Goal: Task Accomplishment & Management: Manage account settings

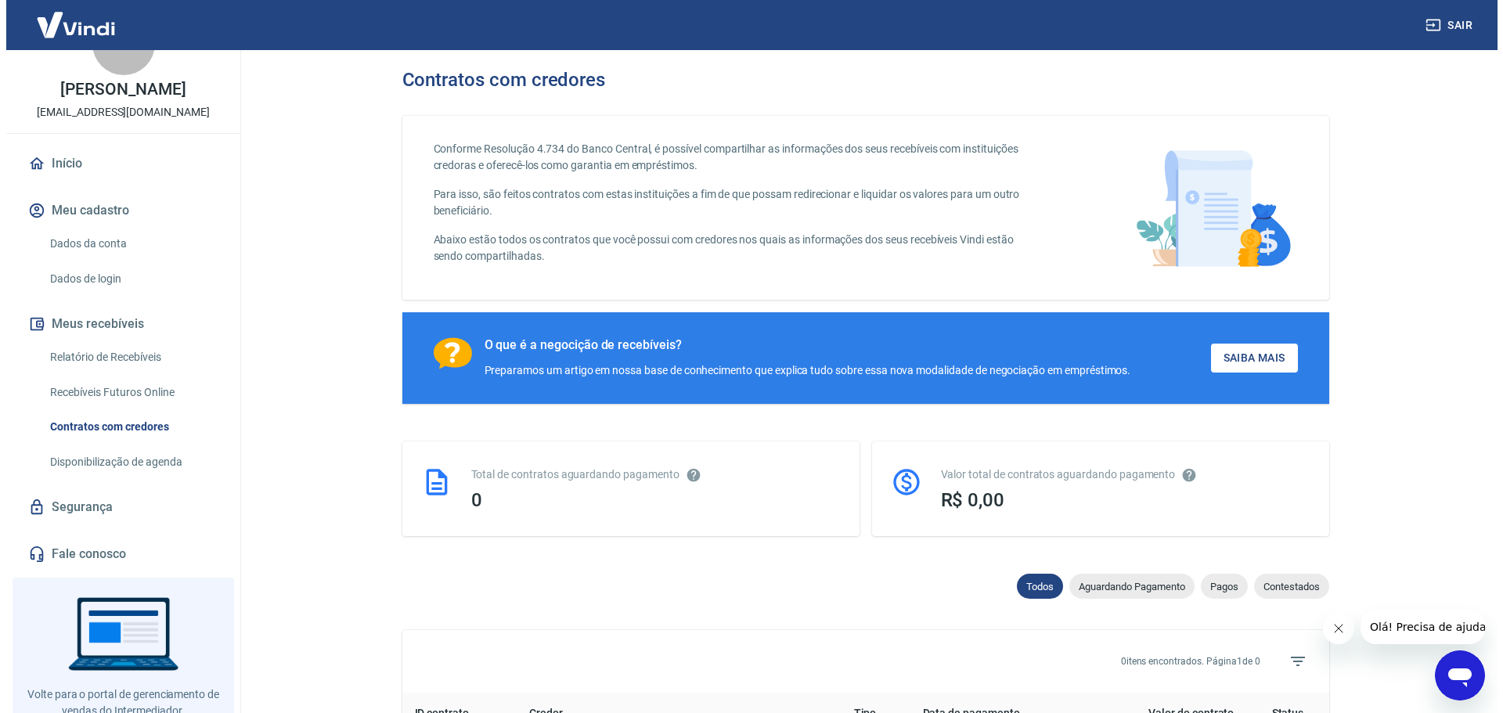
scroll to position [98, 0]
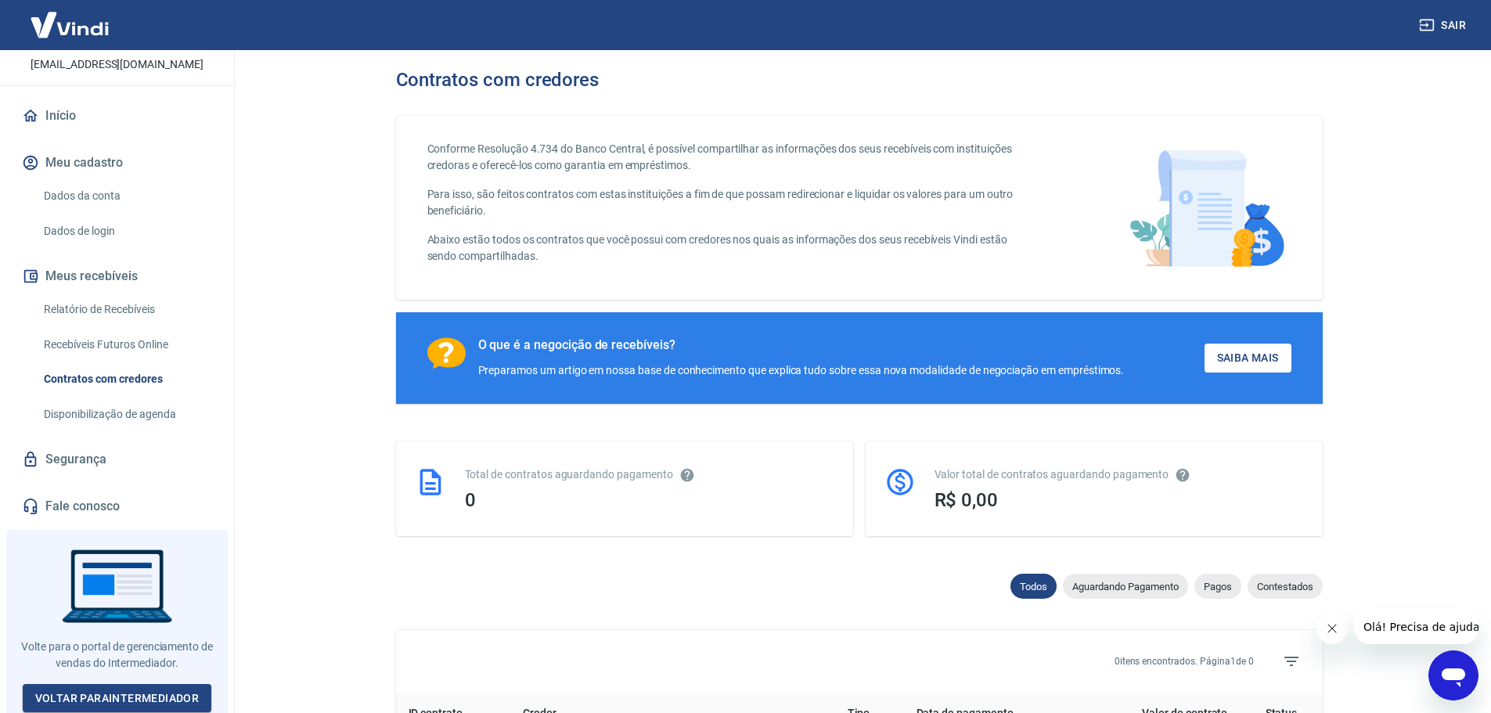
click at [88, 460] on link "Segurança" at bounding box center [117, 459] width 197 height 34
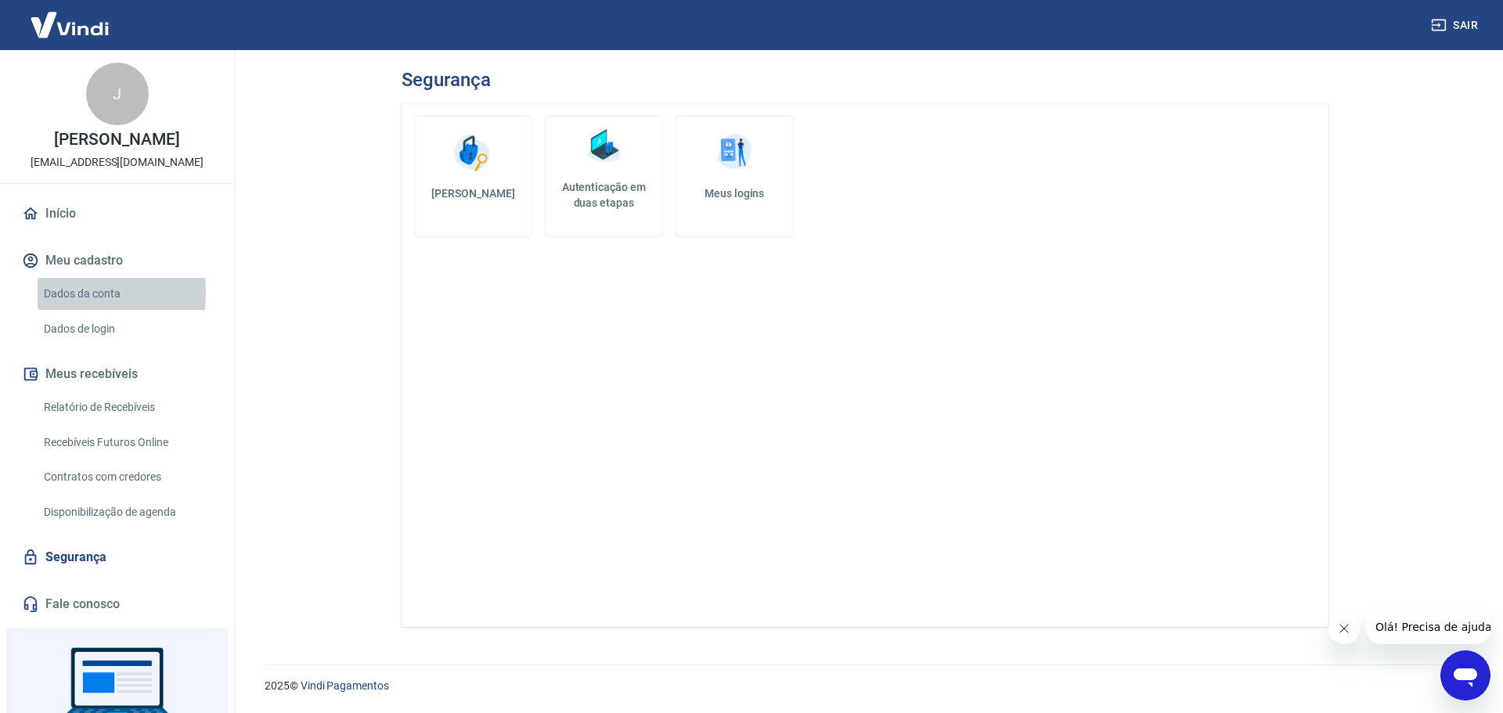
click at [75, 292] on link "Dados da conta" at bounding box center [127, 294] width 178 height 32
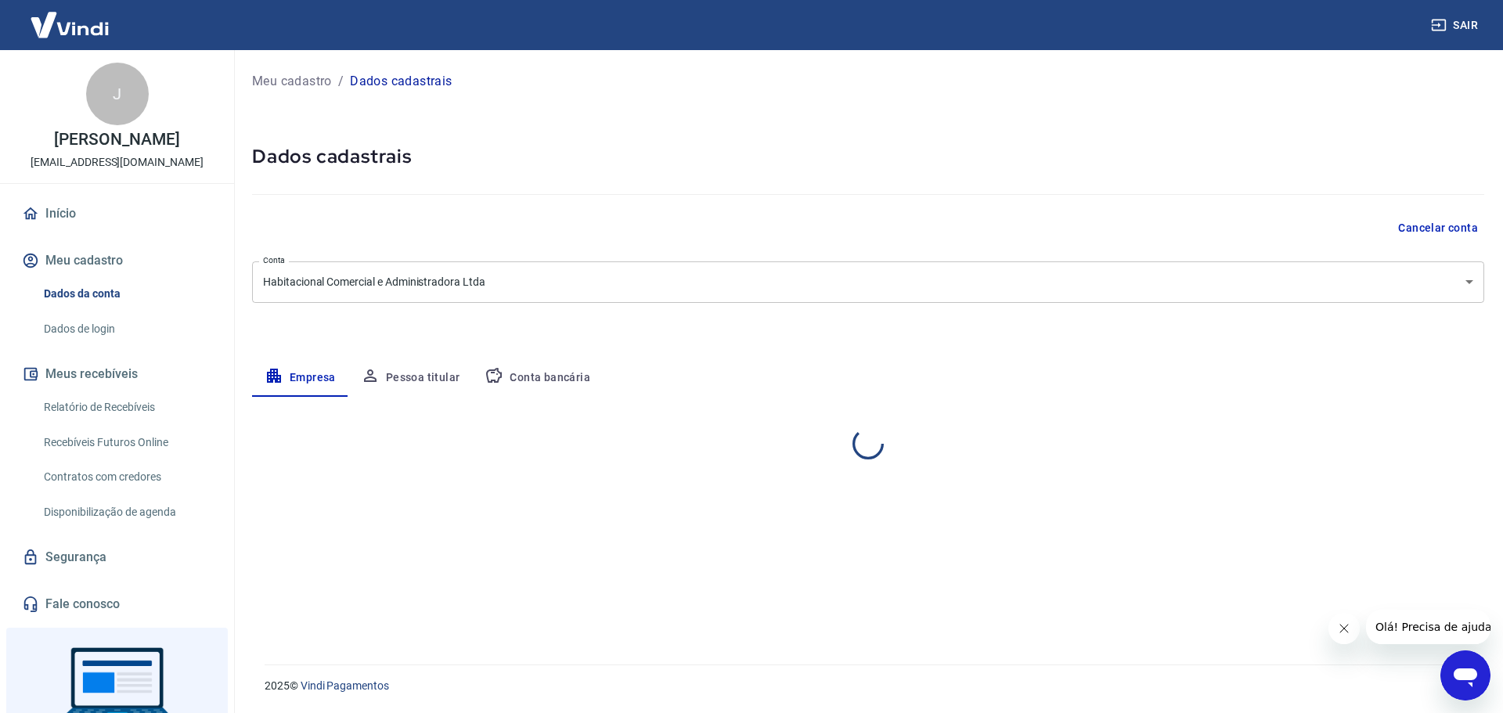
select select "SP"
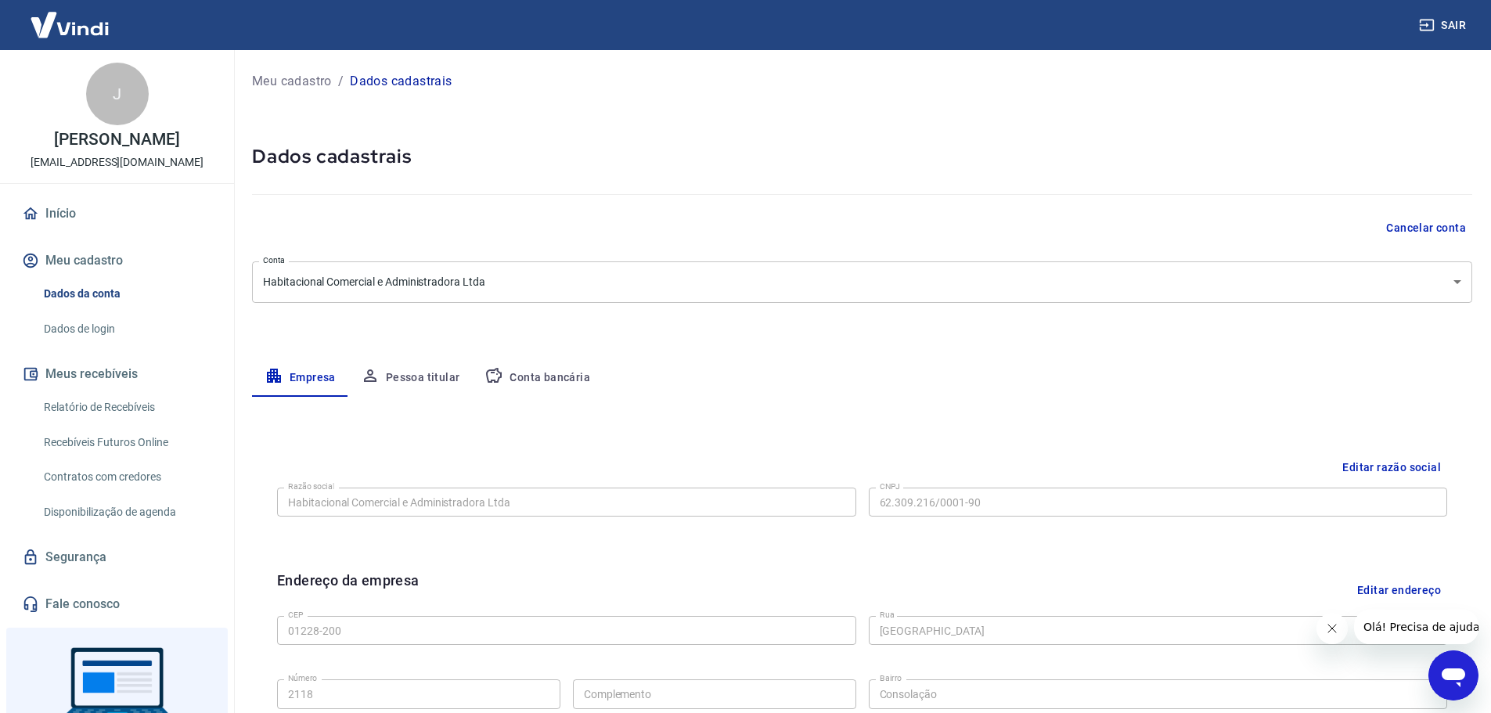
scroll to position [98, 0]
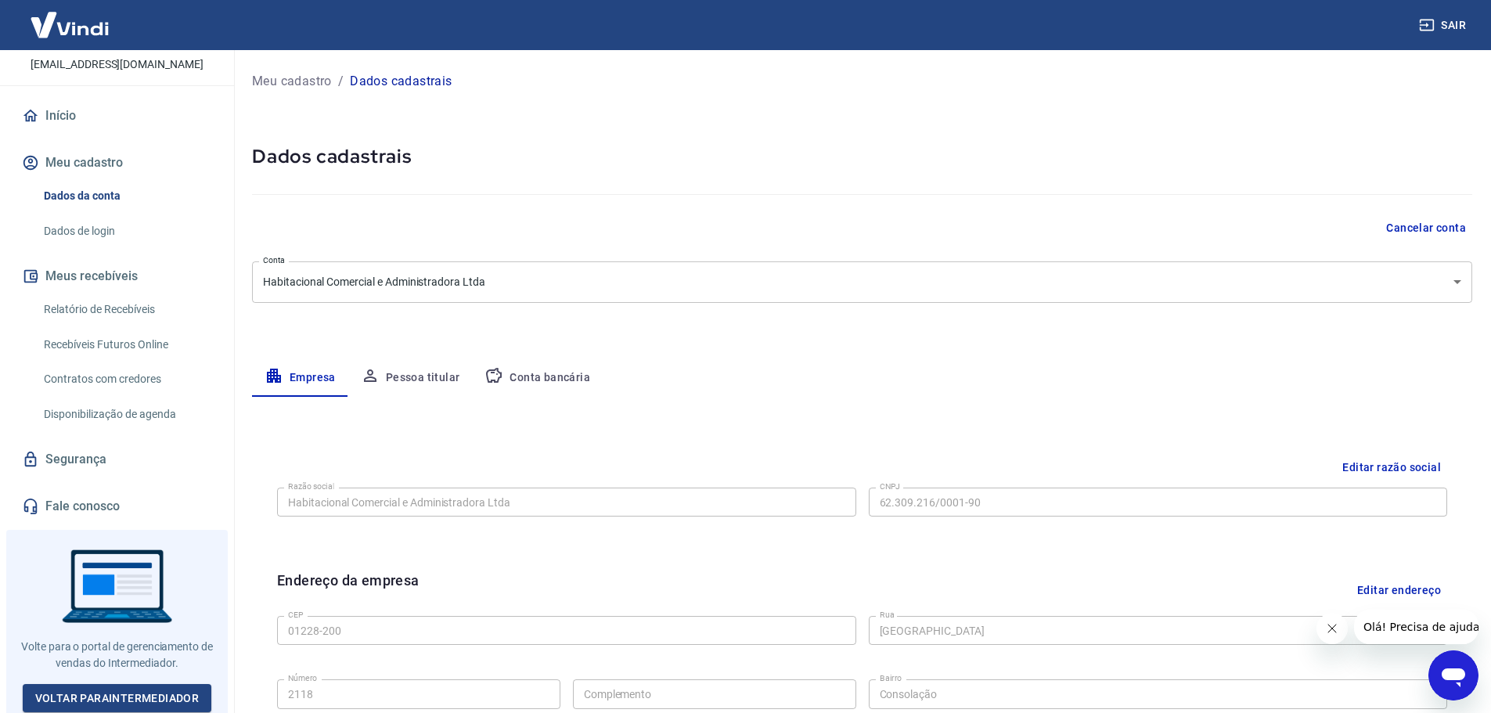
click at [92, 151] on button "Meu cadastro" at bounding box center [117, 163] width 197 height 34
click at [113, 158] on button "Meu cadastro" at bounding box center [117, 163] width 197 height 34
click at [100, 201] on link "Dados da conta" at bounding box center [127, 196] width 178 height 32
click at [97, 243] on link "Dados de login" at bounding box center [127, 231] width 178 height 32
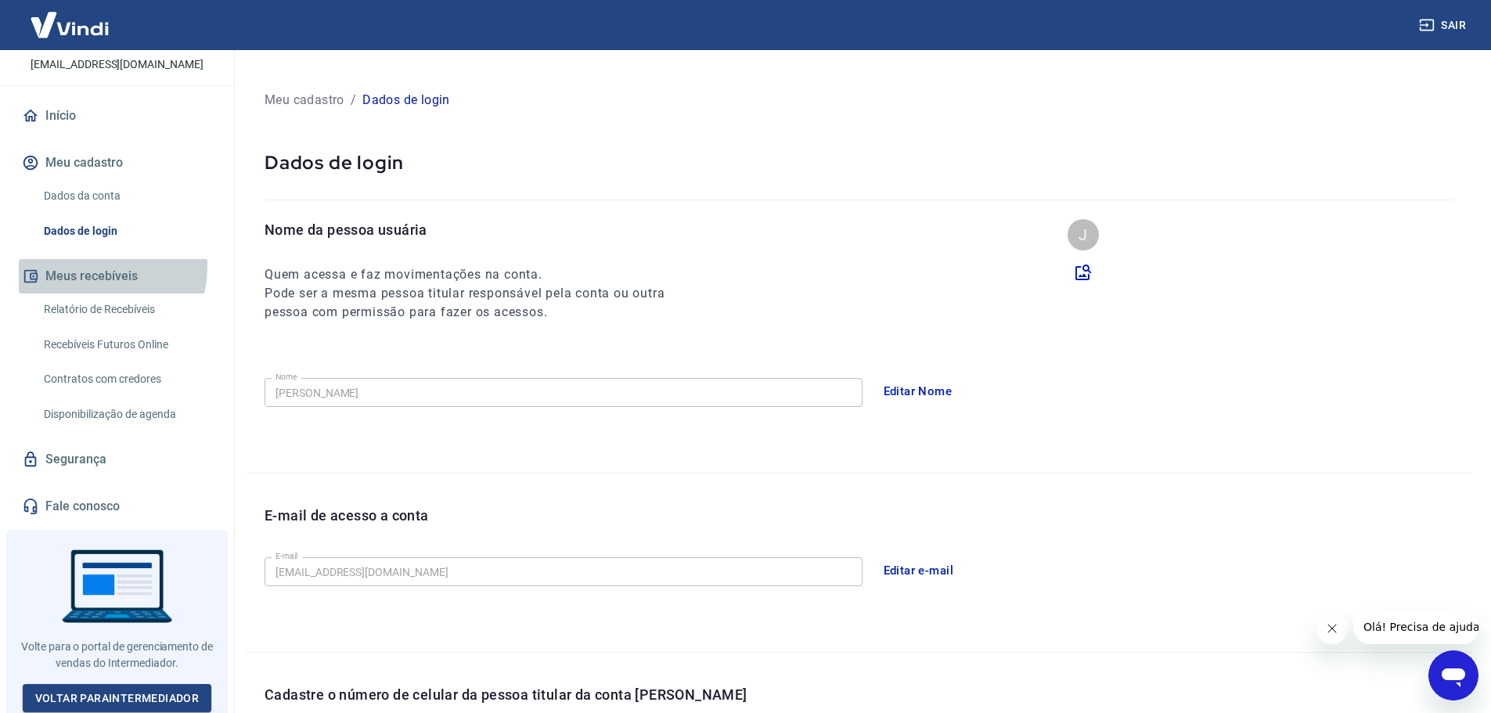
click at [97, 267] on button "Meus recebíveis" at bounding box center [117, 276] width 197 height 34
click at [104, 303] on link "Relatório de Recebíveis" at bounding box center [127, 310] width 178 height 32
